Goal: Task Accomplishment & Management: Use online tool/utility

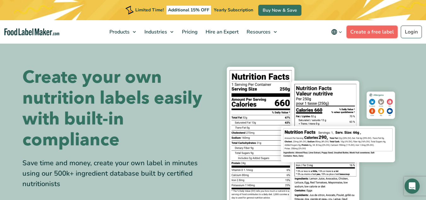
click at [368, 32] on link "Create a free label" at bounding box center [372, 32] width 51 height 13
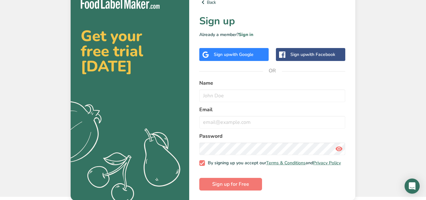
scroll to position [12, 0]
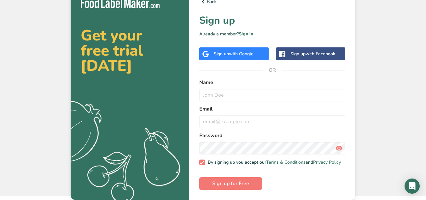
click at [240, 51] on span "with Google" at bounding box center [241, 54] width 25 height 6
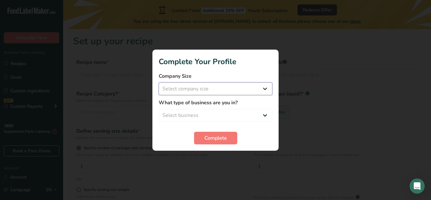
click at [218, 87] on select "Select company size Fewer than 10 Employees 10 to 50 Employees 51 to 500 Employ…" at bounding box center [216, 88] width 114 height 13
click at [423, 108] on div at bounding box center [215, 100] width 431 height 200
click at [359, 121] on div at bounding box center [215, 100] width 431 height 200
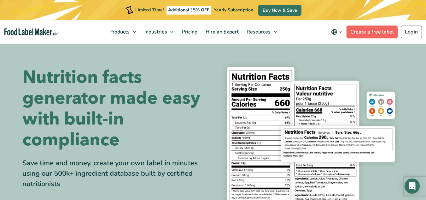
click at [370, 32] on link "Create a free label" at bounding box center [372, 32] width 51 height 13
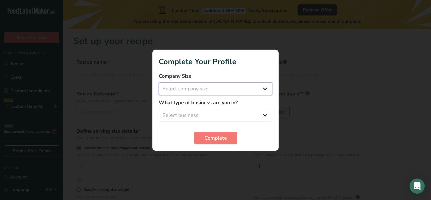
click at [204, 87] on select "Select company size Fewer than 10 Employees 10 to 50 Employees 51 to 500 Employ…" at bounding box center [216, 88] width 114 height 13
select select "1"
click at [159, 82] on select "Select company size Fewer than 10 Employees 10 to 50 Employees 51 to 500 Employ…" at bounding box center [216, 88] width 114 height 13
click at [193, 114] on select "Select business Packaged Food Manufacturer Restaurant & Cafe Bakery Meal Plans …" at bounding box center [216, 115] width 114 height 13
click at [159, 109] on select "Select business Packaged Food Manufacturer Restaurant & Cafe Bakery Meal Plans …" at bounding box center [216, 115] width 114 height 13
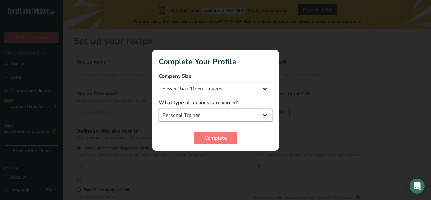
click at [204, 113] on select "Packaged Food Manufacturer Restaurant & Cafe Bakery Meal Plans & Catering Compa…" at bounding box center [216, 115] width 114 height 13
select select "8"
click at [159, 109] on select "Packaged Food Manufacturer Restaurant & Cafe Bakery Meal Plans & Catering Compa…" at bounding box center [216, 115] width 114 height 13
click at [219, 137] on span "Complete" at bounding box center [215, 138] width 22 height 8
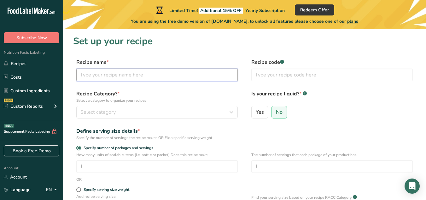
click at [107, 75] on input "text" at bounding box center [156, 74] width 161 height 13
type input "BISKUT [PERSON_NAME]"
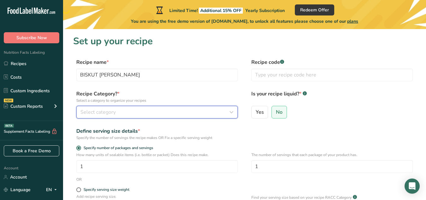
click at [120, 113] on div "Select category" at bounding box center [154, 112] width 149 height 8
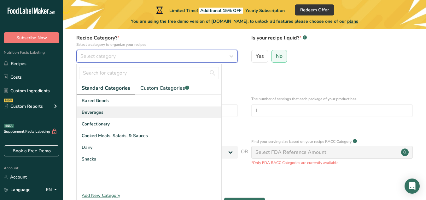
scroll to position [63, 0]
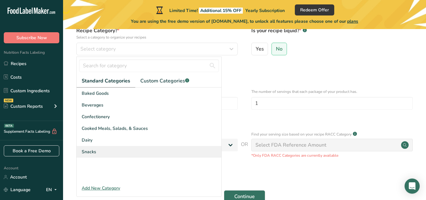
click at [91, 152] on span "Snacks" at bounding box center [89, 151] width 15 height 7
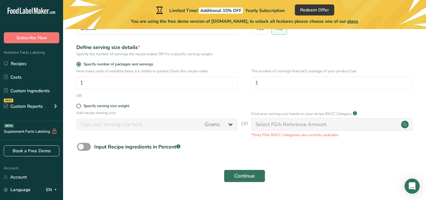
scroll to position [95, 0]
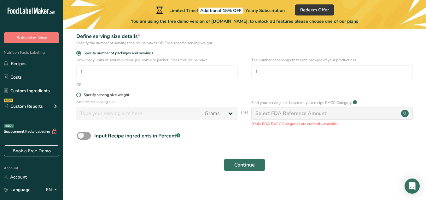
click at [80, 96] on span at bounding box center [78, 94] width 5 height 5
click at [80, 96] on input "Specify serving size weight" at bounding box center [78, 95] width 4 height 4
radio input "true"
radio input "false"
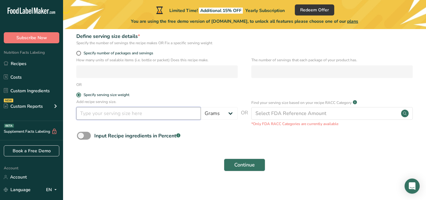
click at [95, 113] on input "number" at bounding box center [138, 113] width 125 height 13
type input "100"
click at [143, 163] on div "Continue" at bounding box center [244, 164] width 343 height 20
click at [252, 162] on span "Continue" at bounding box center [244, 165] width 20 height 8
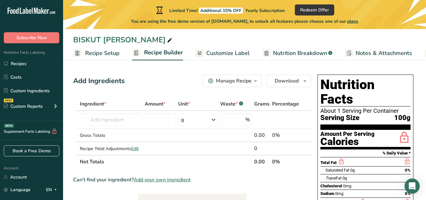
click at [237, 55] on span "Customize Label" at bounding box center [228, 53] width 44 height 9
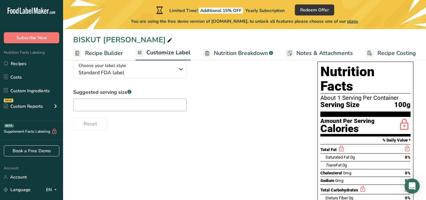
scroll to position [41, 0]
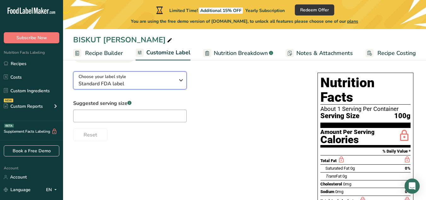
click at [179, 81] on icon "button" at bounding box center [181, 79] width 8 height 11
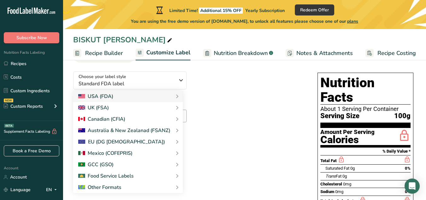
click at [265, 89] on div "Choose your label style Standard FDA label USA (FDA) Standard FDA label Tabular…" at bounding box center [189, 103] width 232 height 75
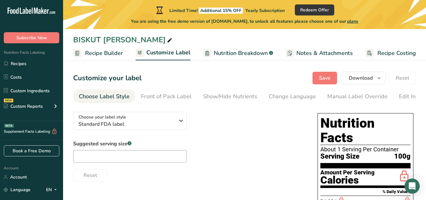
scroll to position [0, 0]
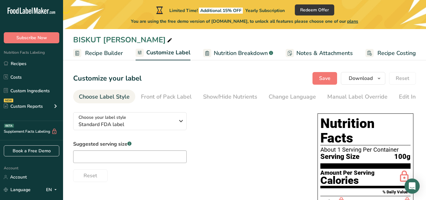
click at [107, 97] on div "Choose Label Style" at bounding box center [104, 96] width 51 height 9
click at [166, 96] on div "Front of Pack Label" at bounding box center [166, 96] width 51 height 9
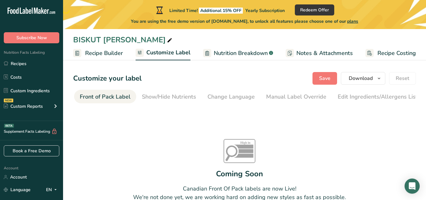
click at [96, 94] on div "Front of Pack Label" at bounding box center [105, 96] width 51 height 9
click at [105, 97] on div "Front of Pack Label" at bounding box center [105, 96] width 51 height 9
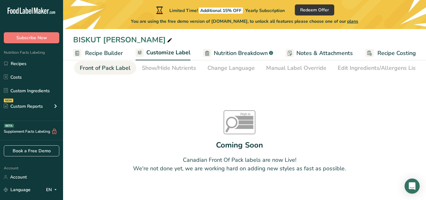
scroll to position [45, 0]
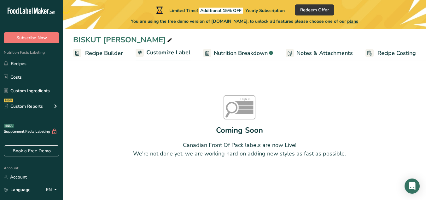
click at [111, 53] on span "Recipe Builder" at bounding box center [104, 53] width 38 height 9
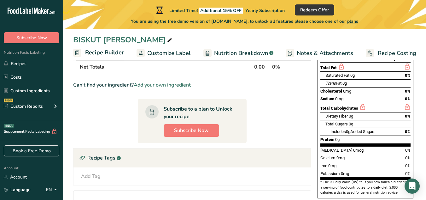
scroll to position [126, 0]
